Goal: Find specific page/section: Find specific page/section

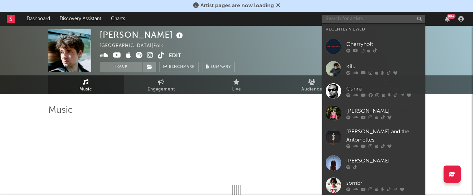
click at [351, 19] on input "text" at bounding box center [373, 19] width 103 height 9
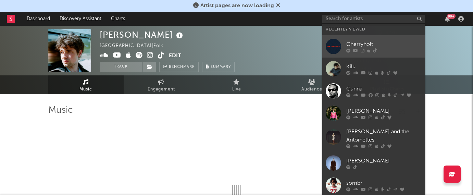
click at [366, 44] on div "Cherryholt" at bounding box center [383, 44] width 75 height 8
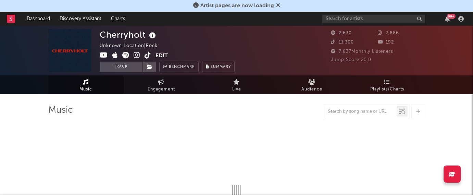
select select "1w"
